Goal: Find specific page/section: Find specific page/section

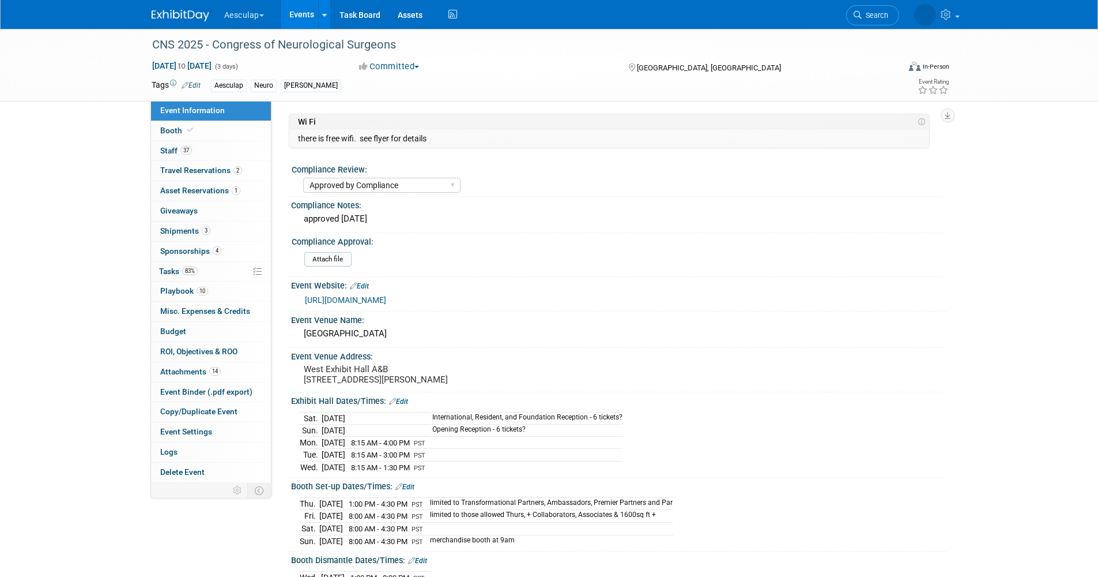
select select "Approved by Compliance"
select select "Neuro"
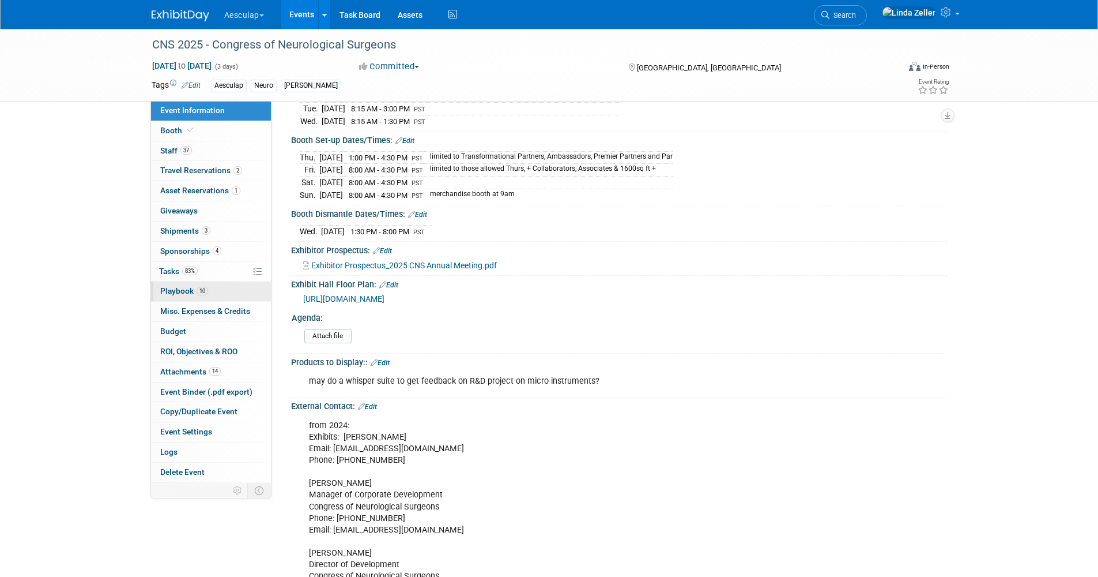
click at [175, 289] on span "Playbook 10" at bounding box center [184, 290] width 48 height 9
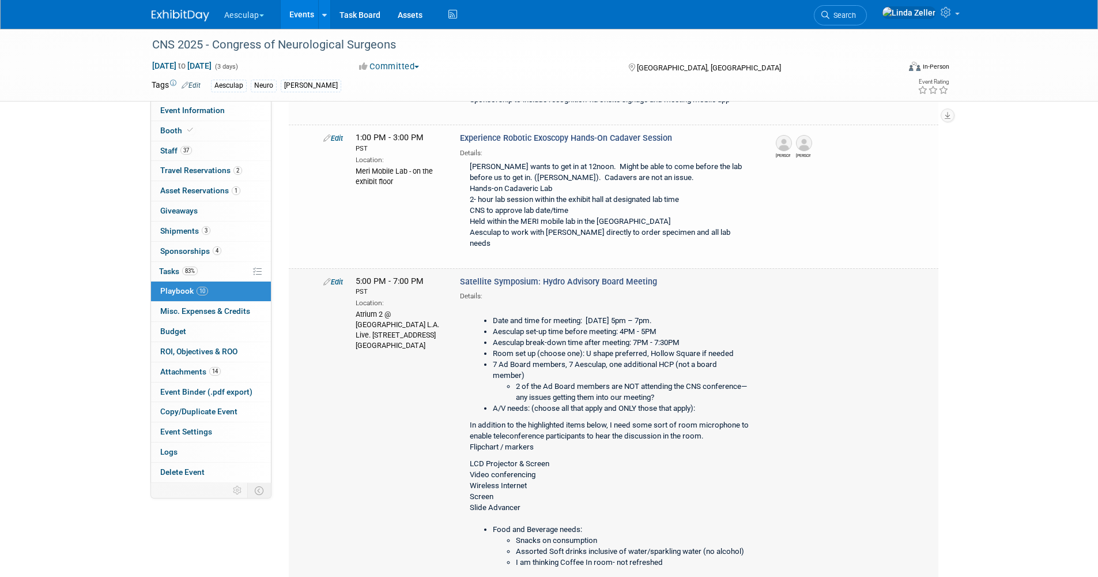
scroll to position [231, 0]
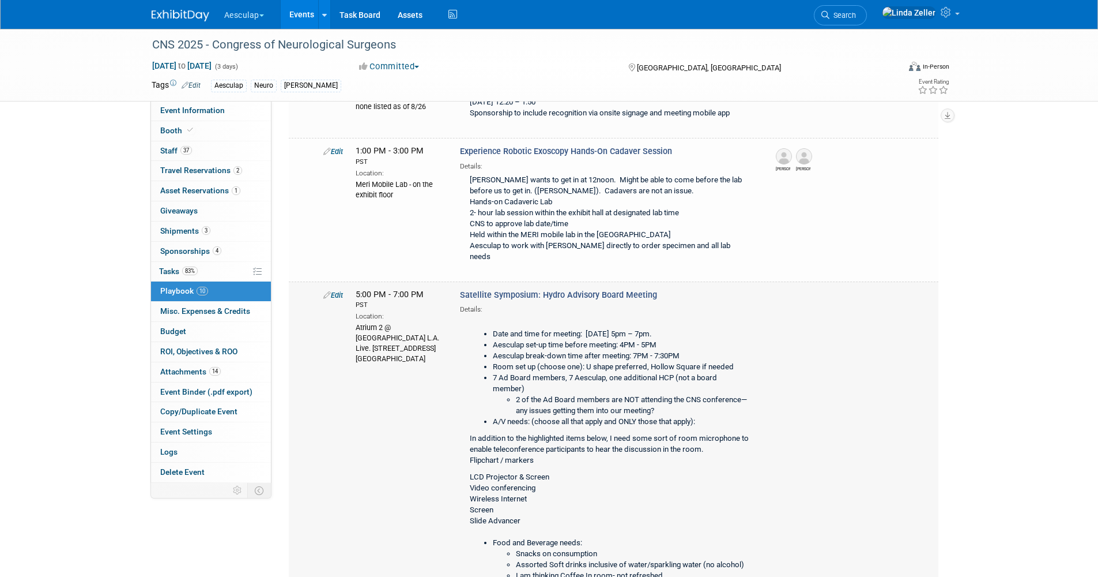
click at [337, 291] on link "Edit" at bounding box center [333, 295] width 20 height 9
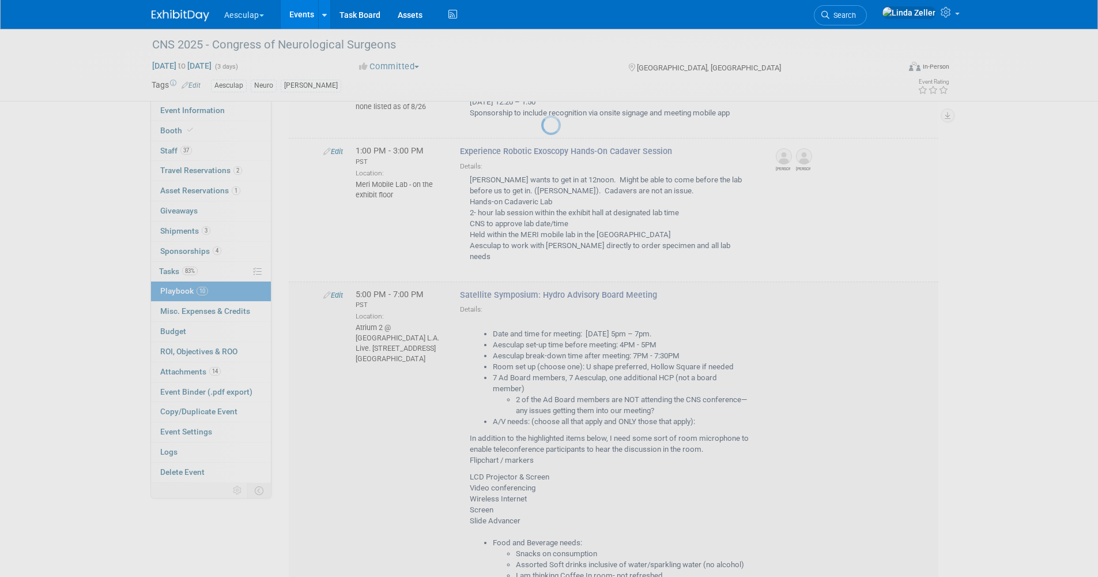
select select "eebd39b4-4578-4797-9c1d-857bc9695aa5"
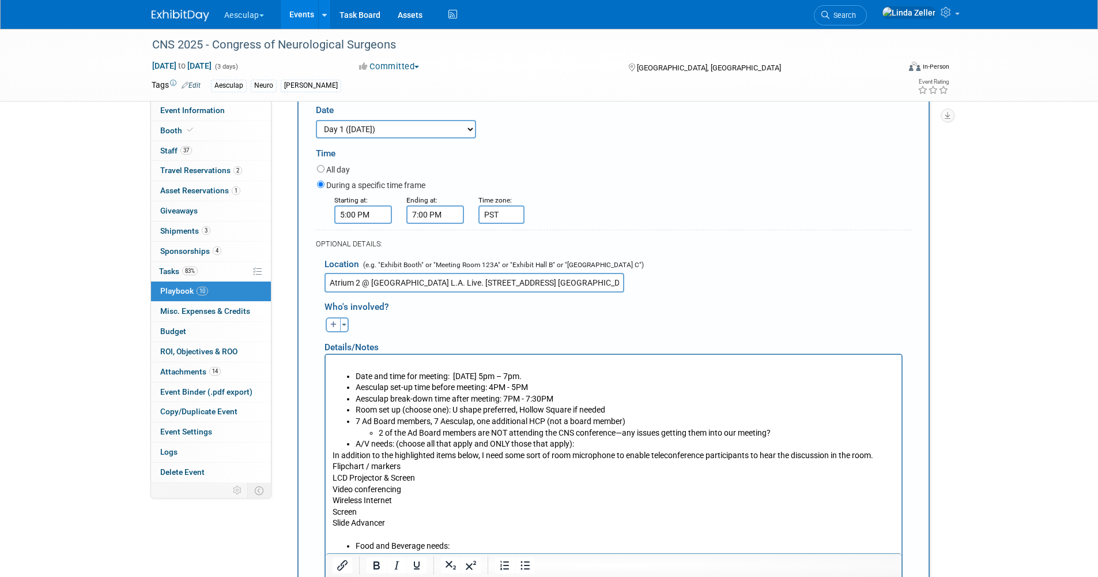
scroll to position [485, 0]
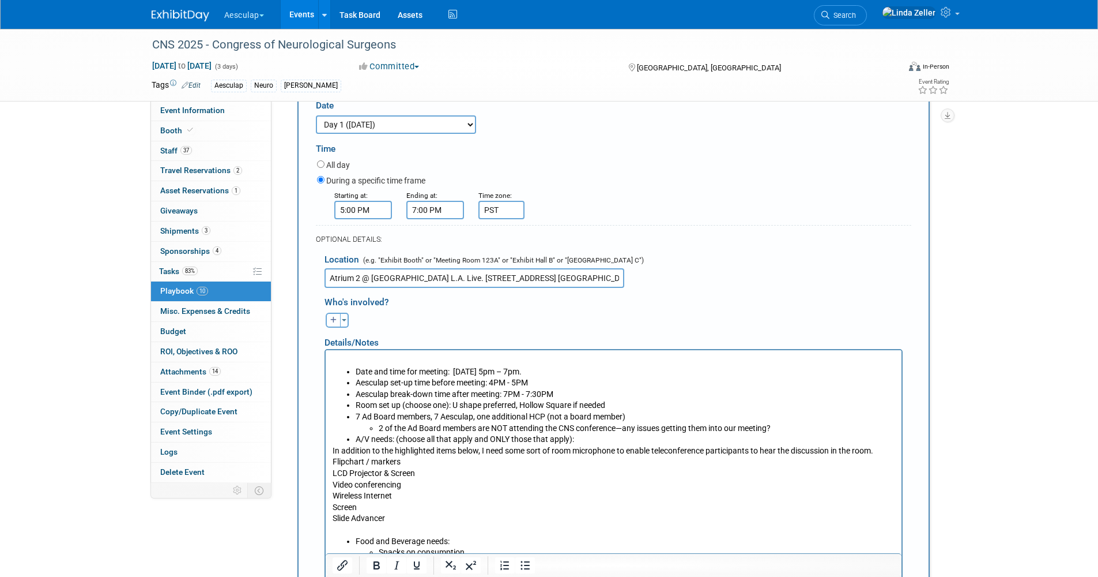
click at [331, 317] on icon "button" at bounding box center [333, 320] width 7 height 7
select select
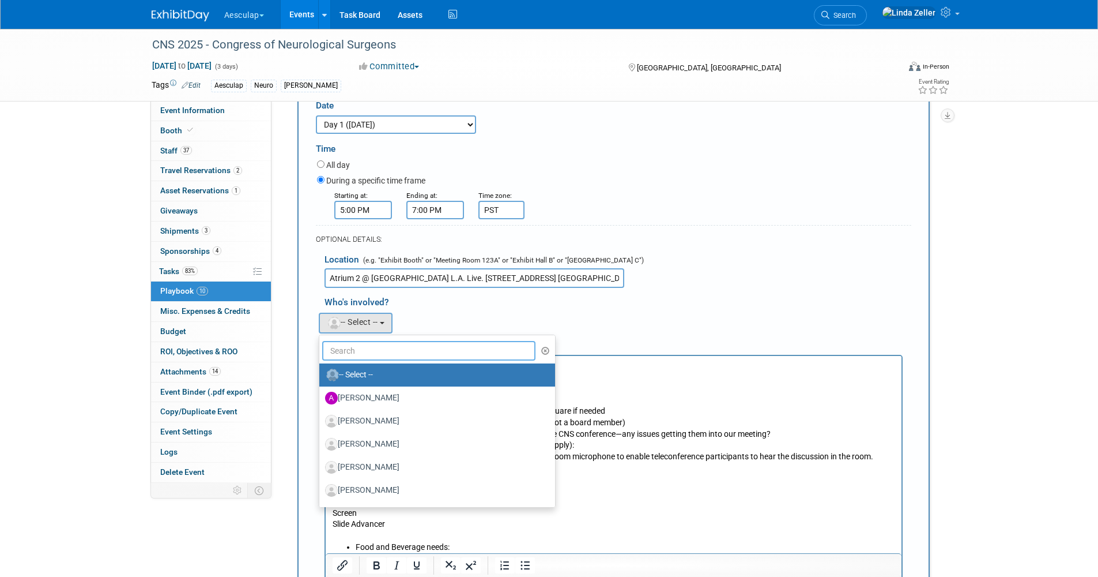
click at [351, 344] on input "text" at bounding box center [429, 351] width 214 height 20
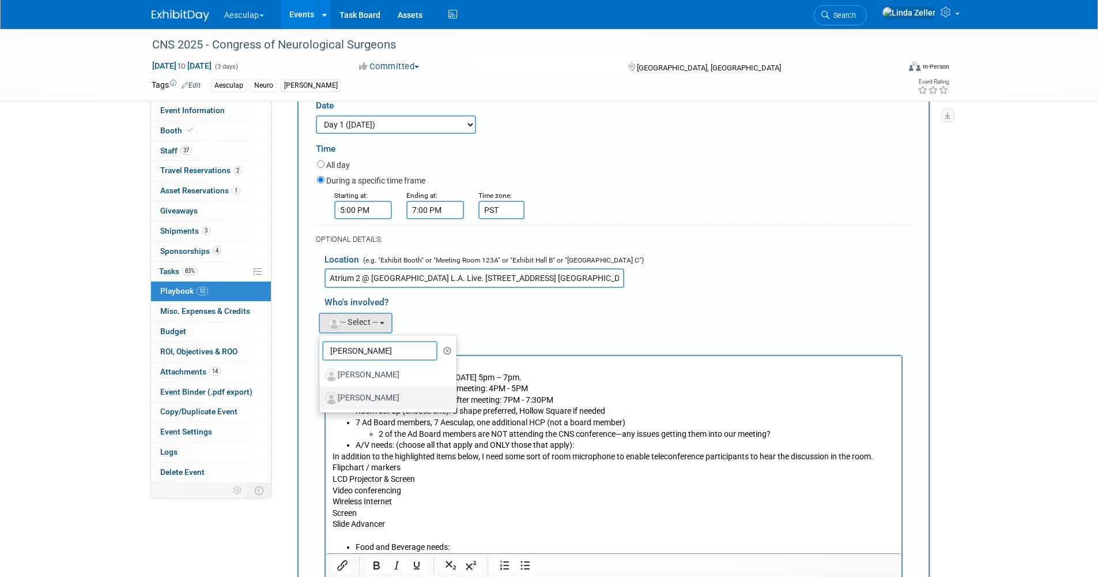
type input "jay"
click at [356, 389] on label "[PERSON_NAME]" at bounding box center [385, 398] width 120 height 18
click at [321, 393] on input "[PERSON_NAME]" at bounding box center [317, 396] width 7 height 7
select select "a18a5927-8581-471b-9749-a4de87e6dde6"
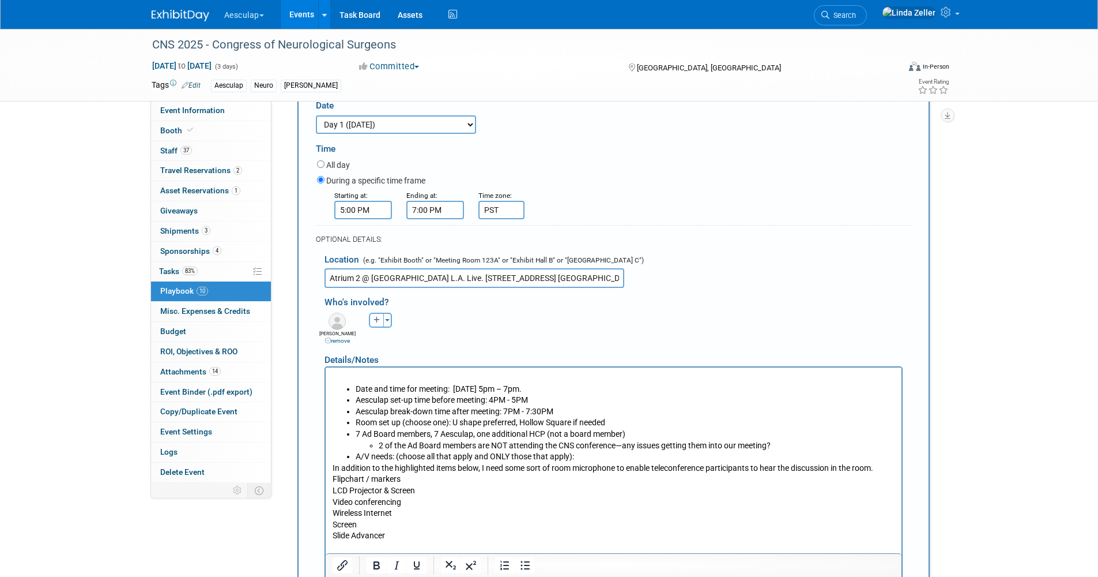
click at [375, 317] on icon "button" at bounding box center [377, 320] width 7 height 7
select select
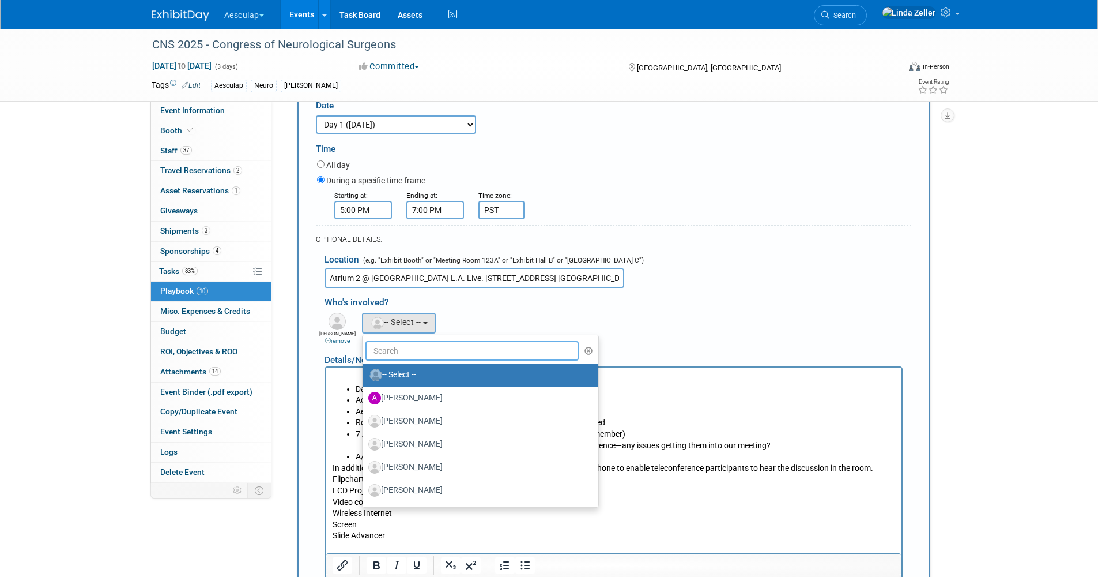
click at [383, 341] on input "text" at bounding box center [473, 351] width 214 height 20
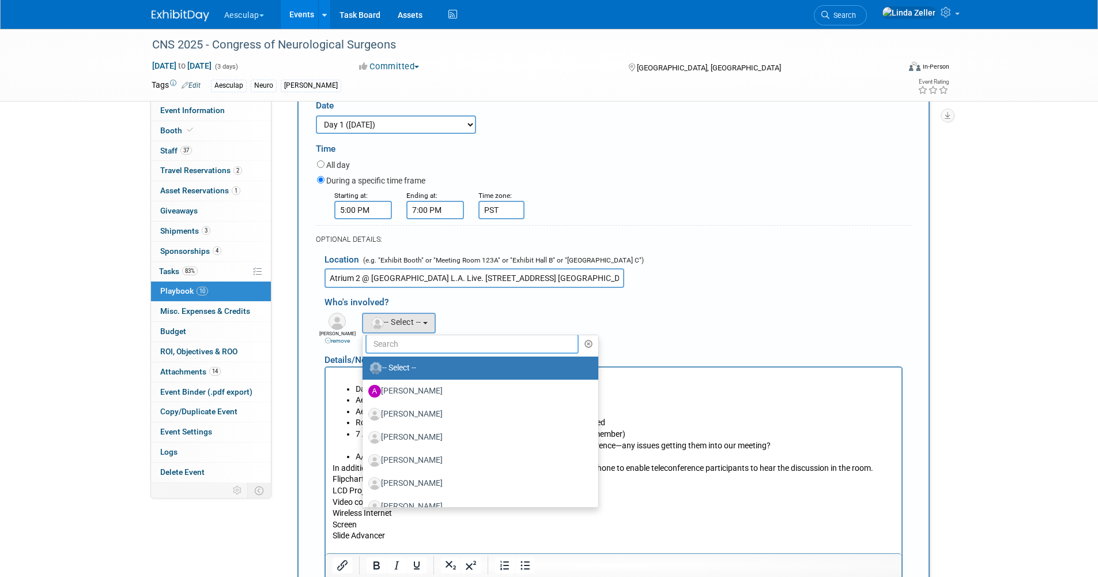
scroll to position [0, 0]
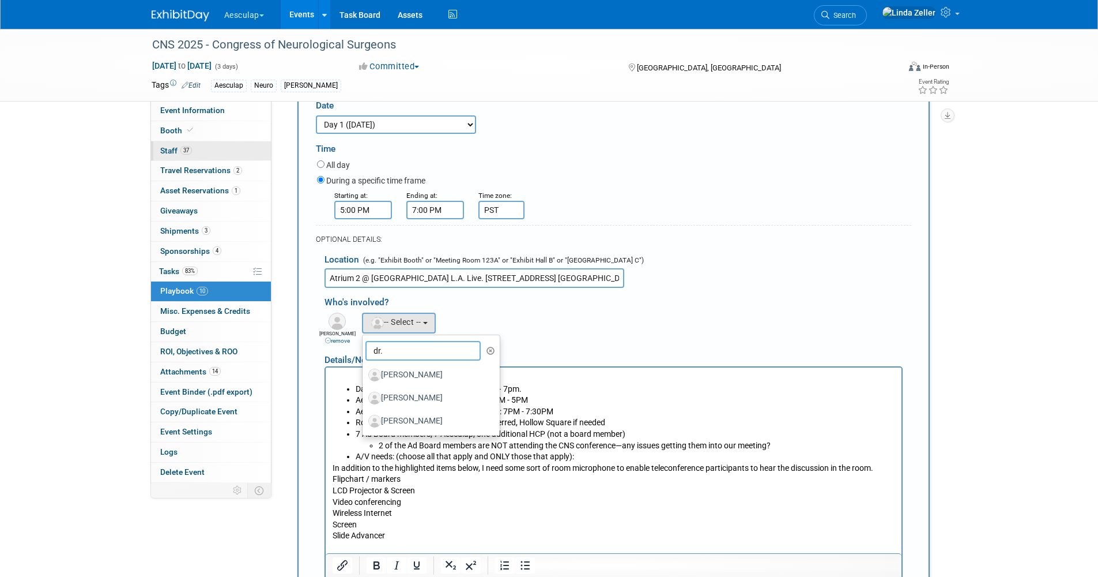
type input "dr."
click at [168, 148] on span "Staff 37" at bounding box center [176, 150] width 32 height 9
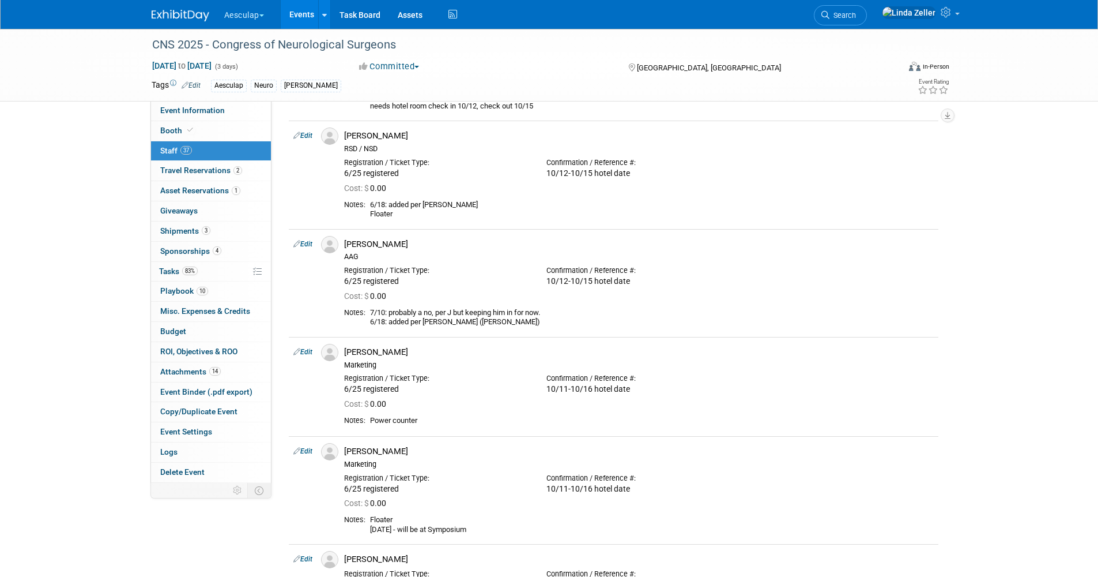
scroll to position [1118, 0]
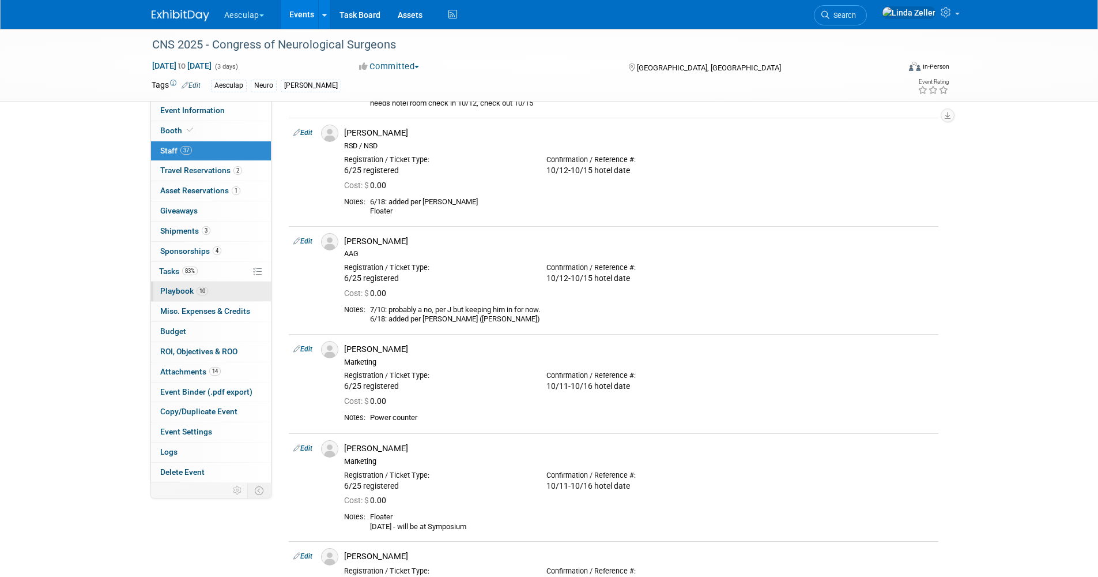
click at [165, 293] on span "Playbook 10" at bounding box center [184, 290] width 48 height 9
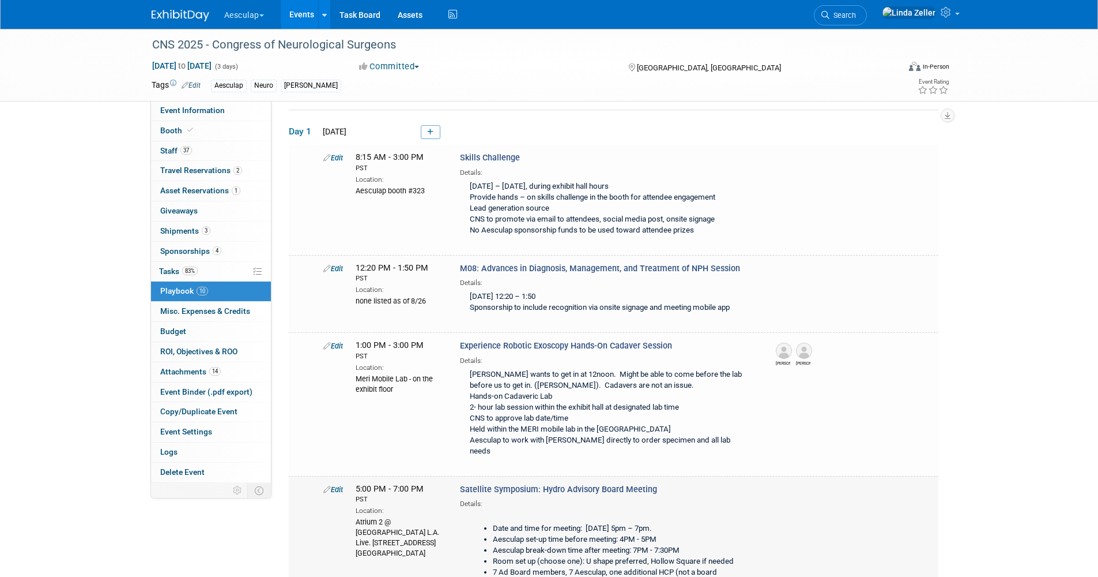
scroll to position [0, 0]
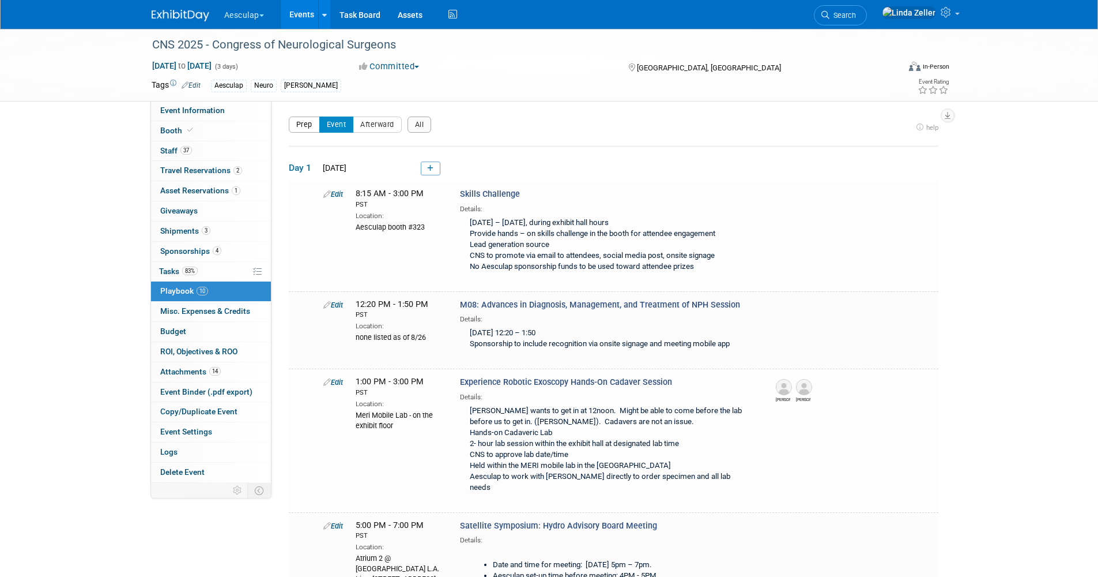
click at [299, 125] on button "Prep" at bounding box center [304, 124] width 31 height 16
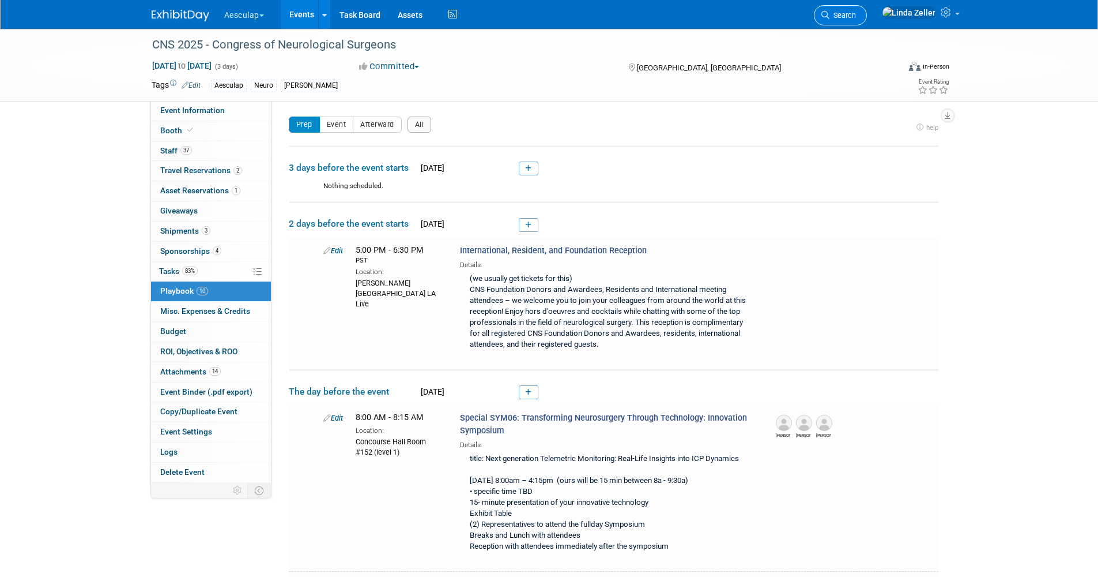
click at [856, 13] on span "Search" at bounding box center [843, 15] width 27 height 9
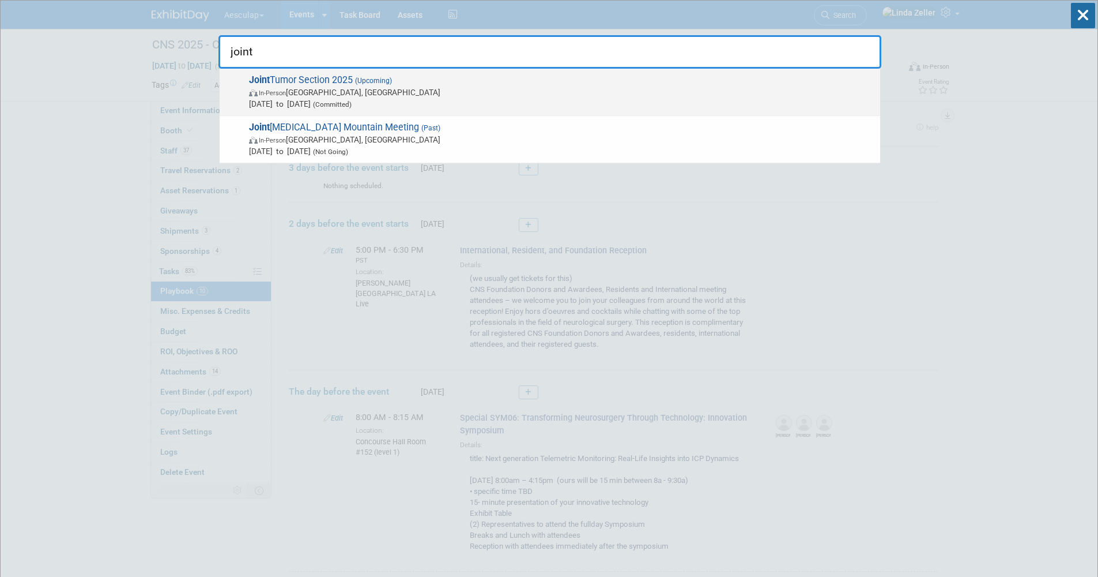
type input "joint"
click at [325, 80] on span "Joint Tumor Section 2025 (Upcoming) In-Person Los Angeles, CA Oct 10, 2025 to O…" at bounding box center [560, 91] width 629 height 35
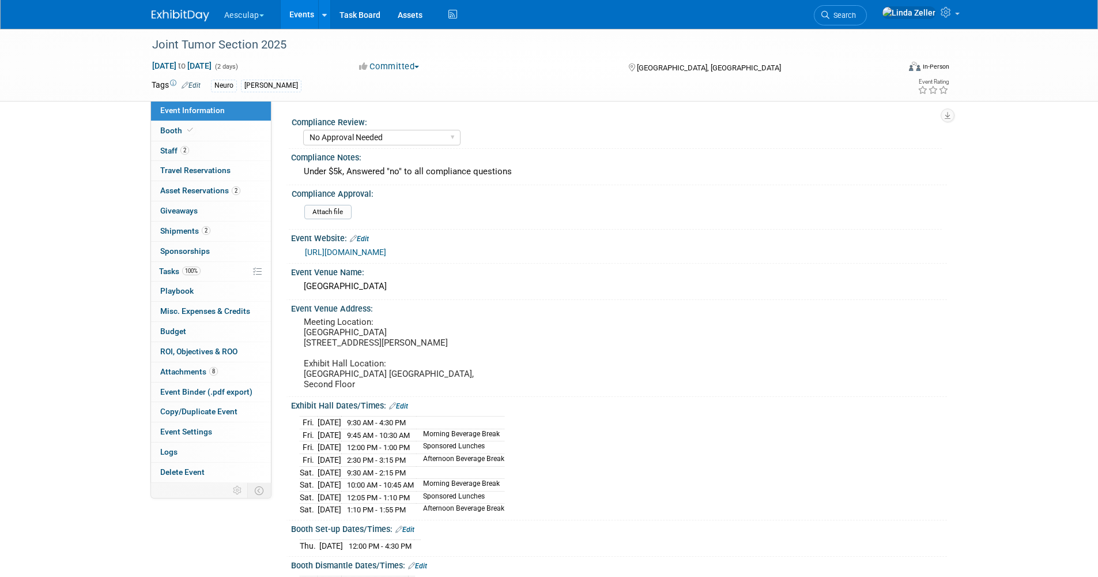
select select "No Approval Needed"
select select "Neuro"
click at [175, 130] on span "Booth" at bounding box center [177, 130] width 35 height 9
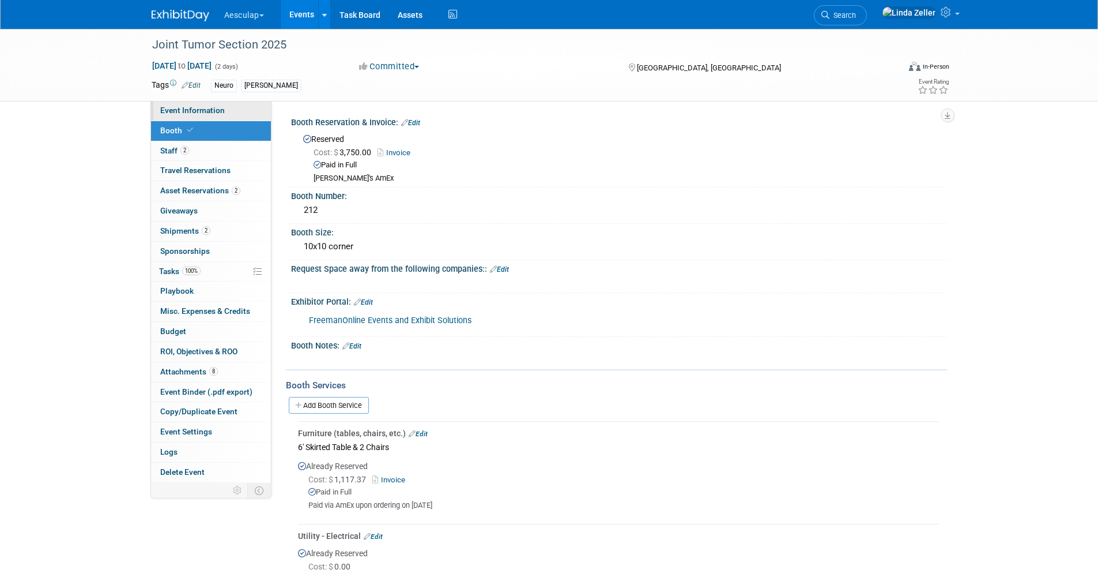
click at [177, 112] on span "Event Information" at bounding box center [192, 110] width 65 height 9
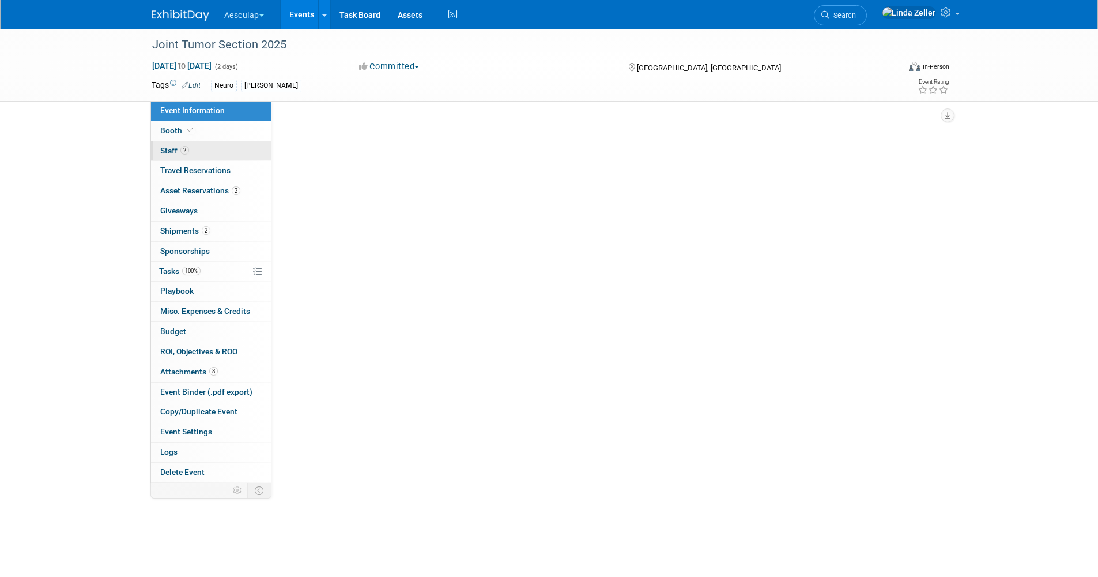
select select "No Approval Needed"
select select "Neuro"
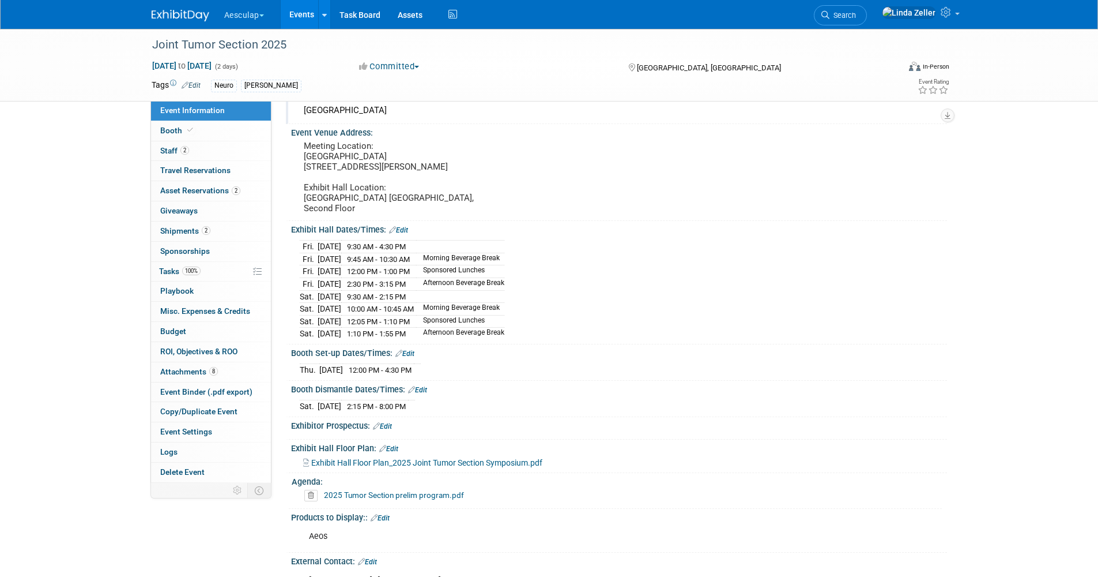
scroll to position [231, 0]
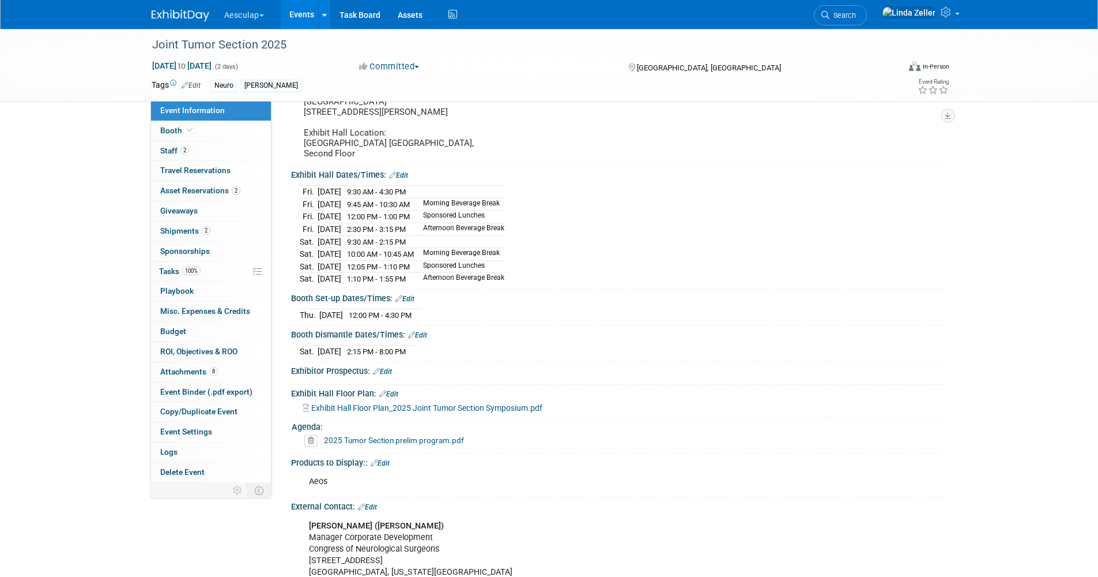
click at [423, 412] on span "Exhibit Hall Floor Plan_2025 Joint Tumor Section Symposium.pdf" at bounding box center [426, 407] width 231 height 9
click at [366, 412] on span "Exhibit Hall Floor Plan_2025 Joint Tumor Section Symposium.pdf" at bounding box center [426, 407] width 231 height 9
